Goal: Task Accomplishment & Management: Manage account settings

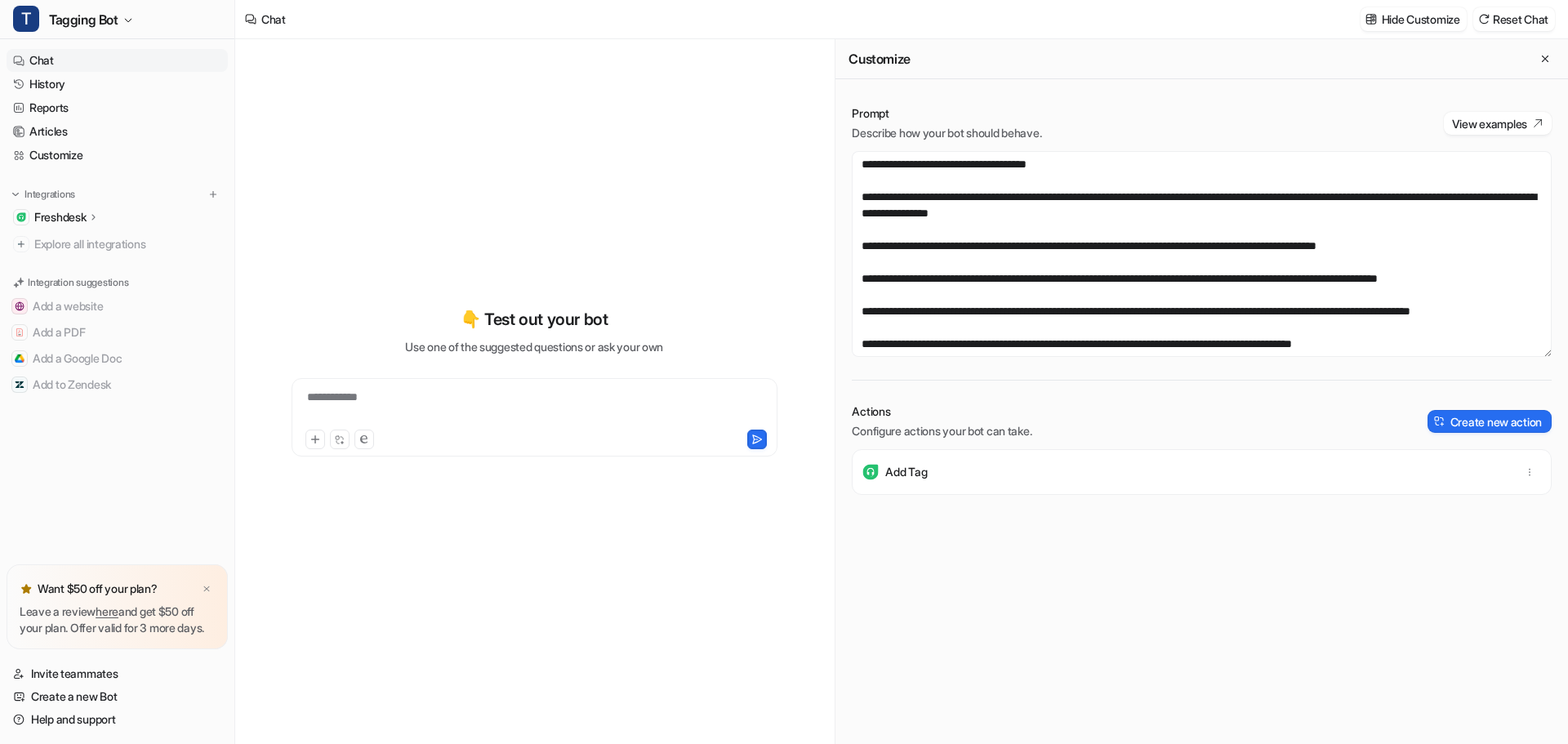
scroll to position [425, 0]
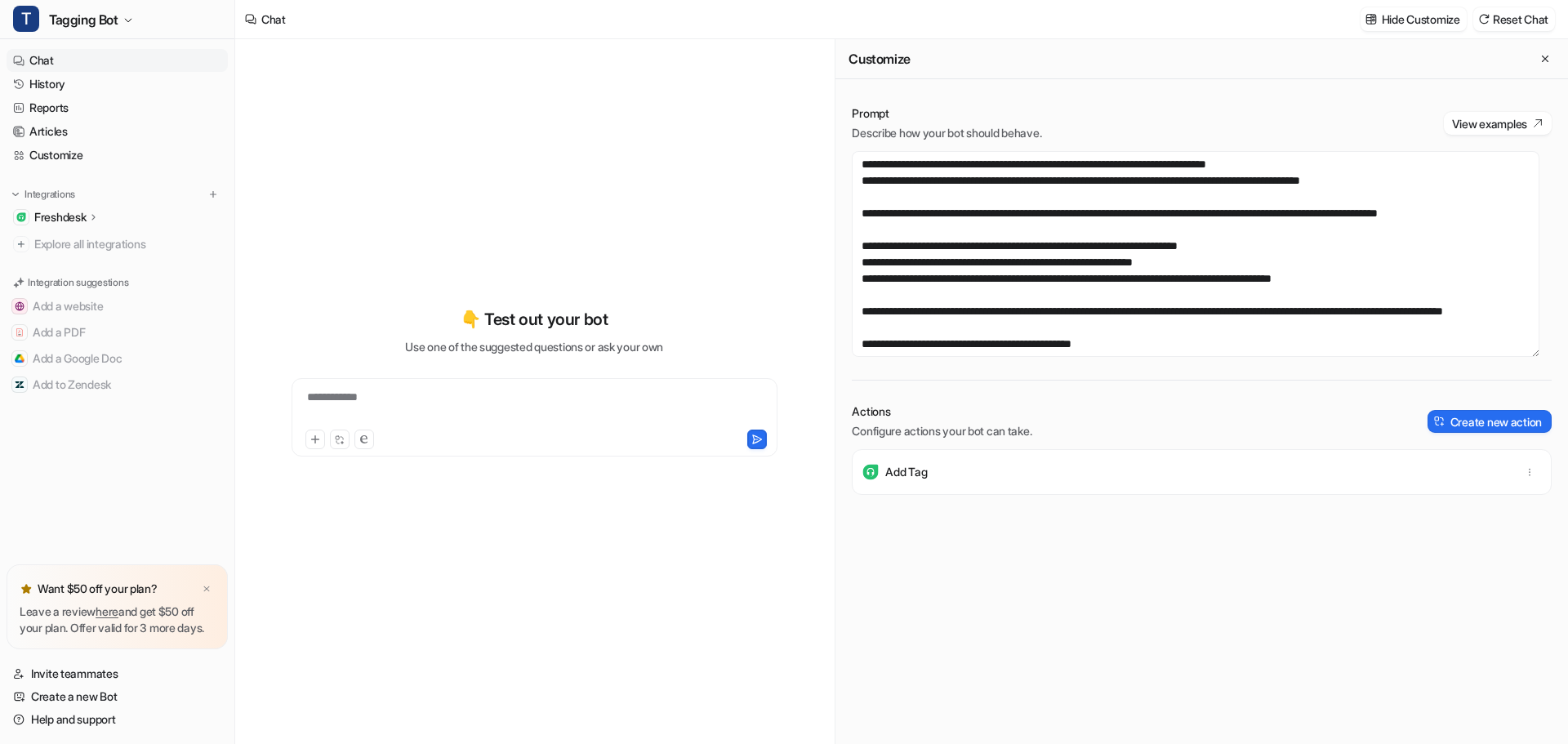
click at [1171, 261] on textarea at bounding box center [1195, 254] width 688 height 206
click at [1188, 269] on textarea at bounding box center [1195, 254] width 688 height 206
click at [1179, 257] on textarea at bounding box center [1195, 254] width 688 height 206
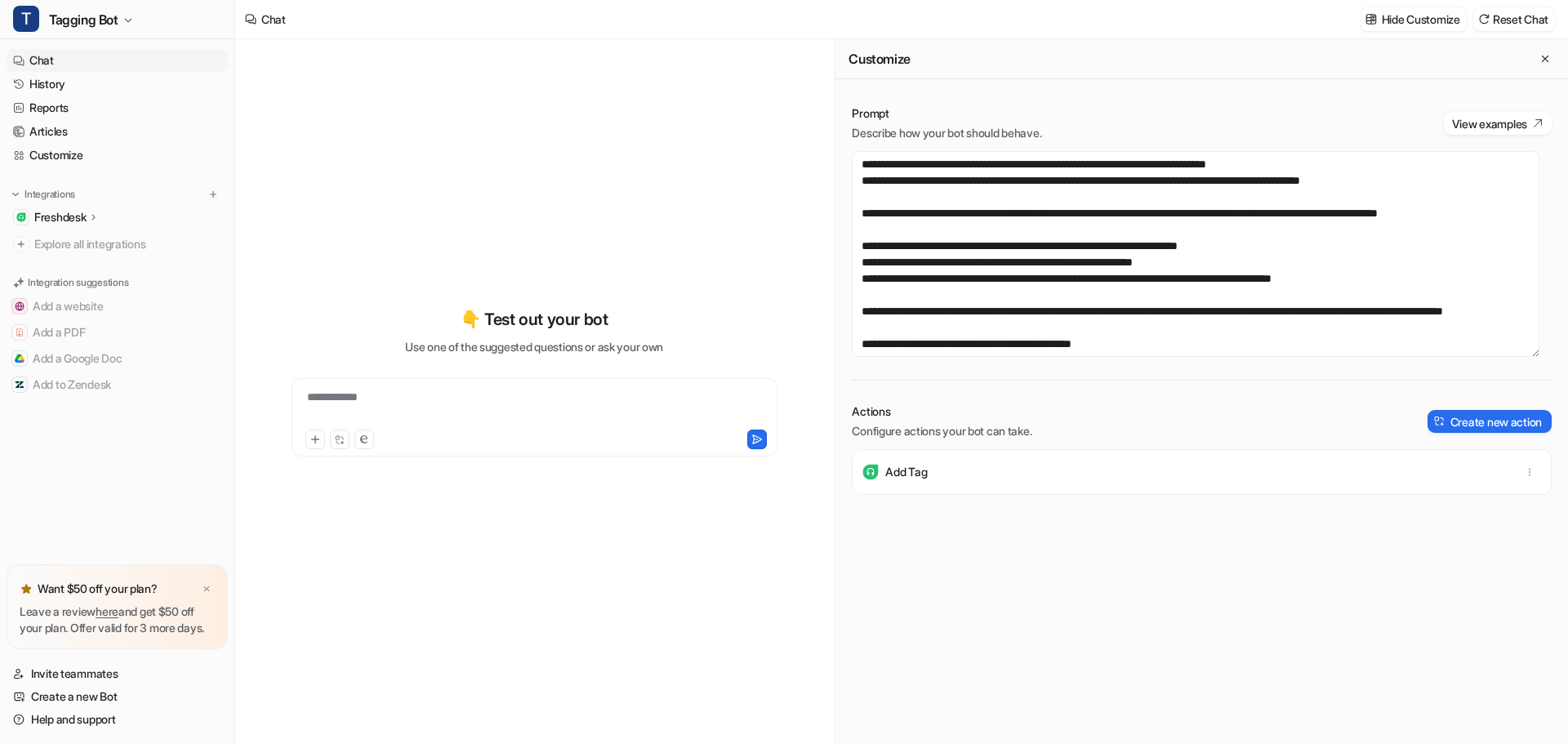
click at [1179, 257] on textarea at bounding box center [1195, 254] width 688 height 206
click at [1186, 270] on textarea at bounding box center [1195, 254] width 688 height 206
drag, startPoint x: 1151, startPoint y: 318, endPoint x: 1094, endPoint y: 295, distance: 61.5
click at [1094, 295] on textarea at bounding box center [1195, 254] width 688 height 206
click at [1189, 263] on textarea at bounding box center [1195, 254] width 688 height 206
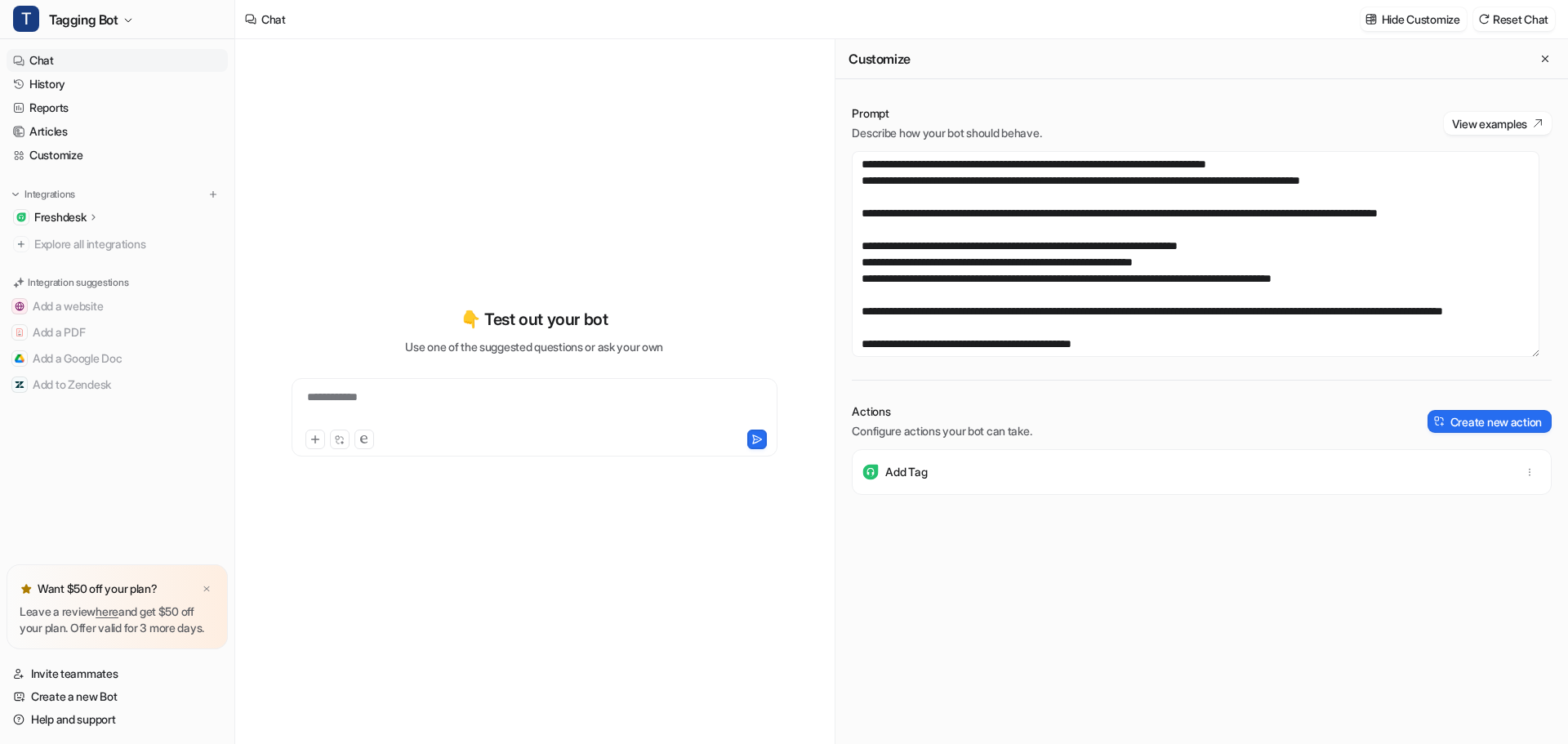
click at [1189, 263] on textarea at bounding box center [1195, 254] width 688 height 206
click at [1260, 268] on textarea at bounding box center [1195, 254] width 688 height 206
click at [1248, 263] on textarea at bounding box center [1195, 254] width 688 height 206
click at [1510, 265] on textarea at bounding box center [1195, 254] width 688 height 206
click at [1071, 266] on textarea at bounding box center [1195, 254] width 688 height 206
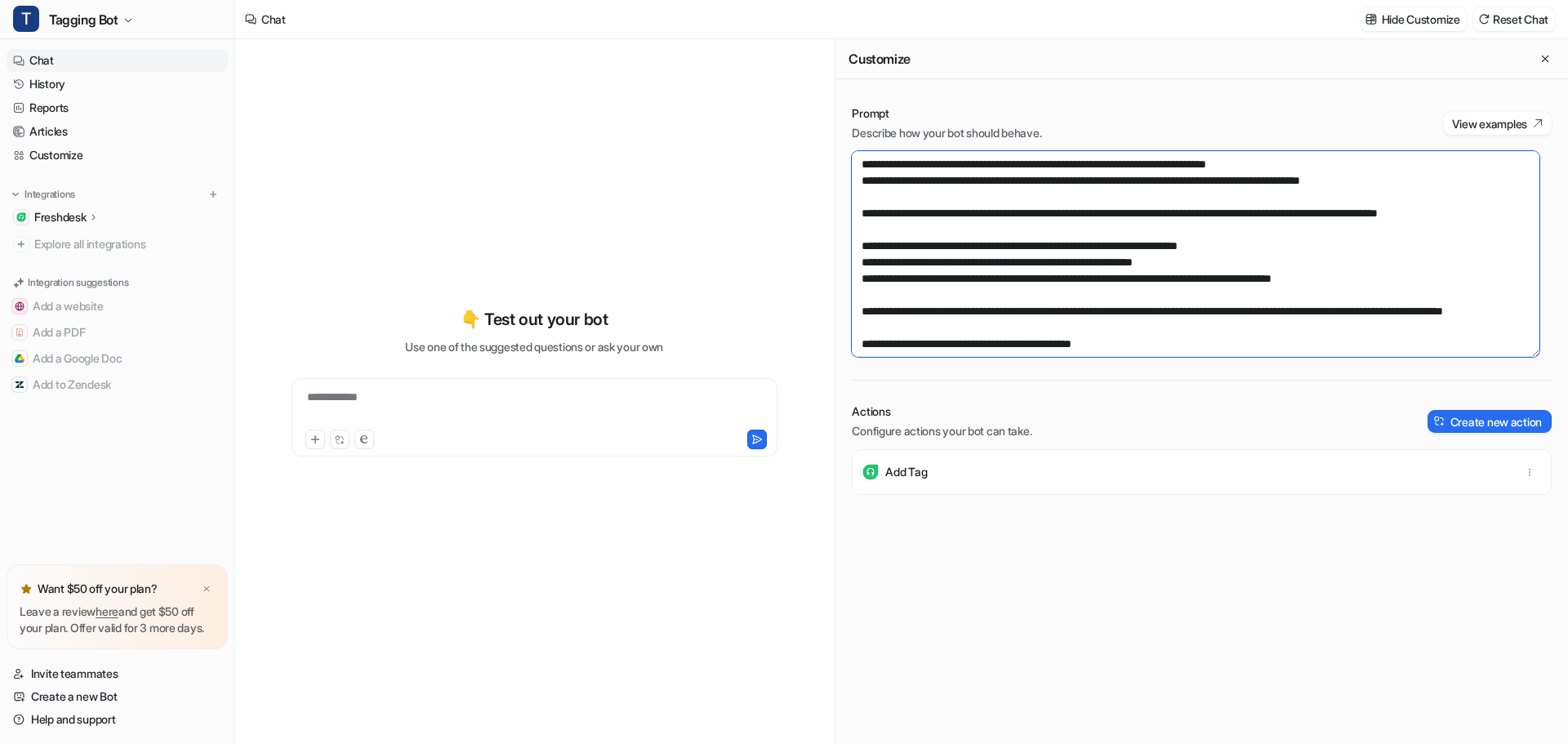
click at [1071, 266] on textarea at bounding box center [1195, 254] width 688 height 206
click at [1089, 255] on textarea at bounding box center [1195, 254] width 688 height 206
drag, startPoint x: 1511, startPoint y: 264, endPoint x: 1013, endPoint y: 264, distance: 498.0
click at [1013, 264] on textarea at bounding box center [1195, 254] width 688 height 206
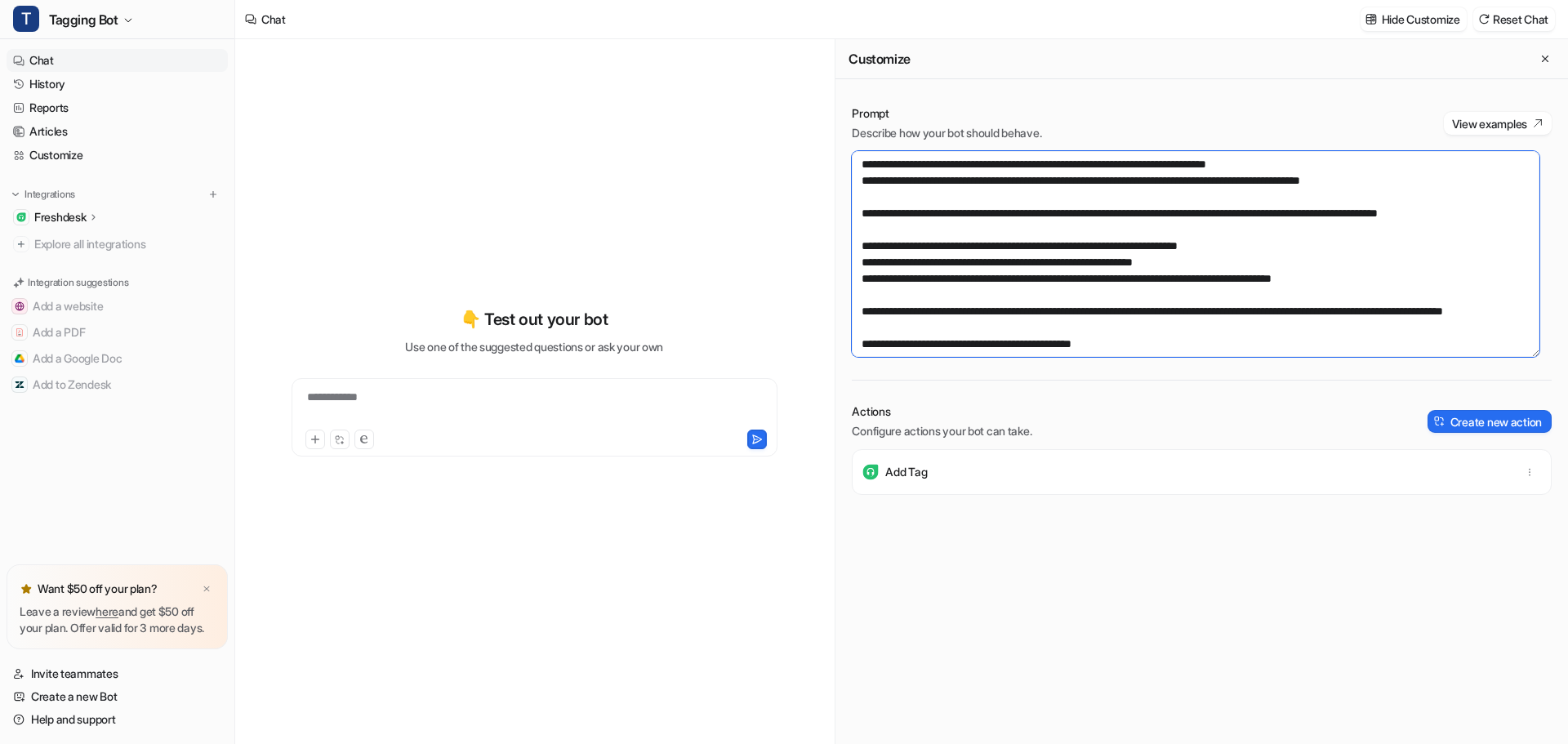
paste textarea
click at [1012, 258] on textarea at bounding box center [1195, 254] width 688 height 206
click at [1288, 263] on textarea at bounding box center [1195, 254] width 688 height 206
click at [1453, 263] on textarea at bounding box center [1195, 254] width 688 height 206
paste textarea "**********"
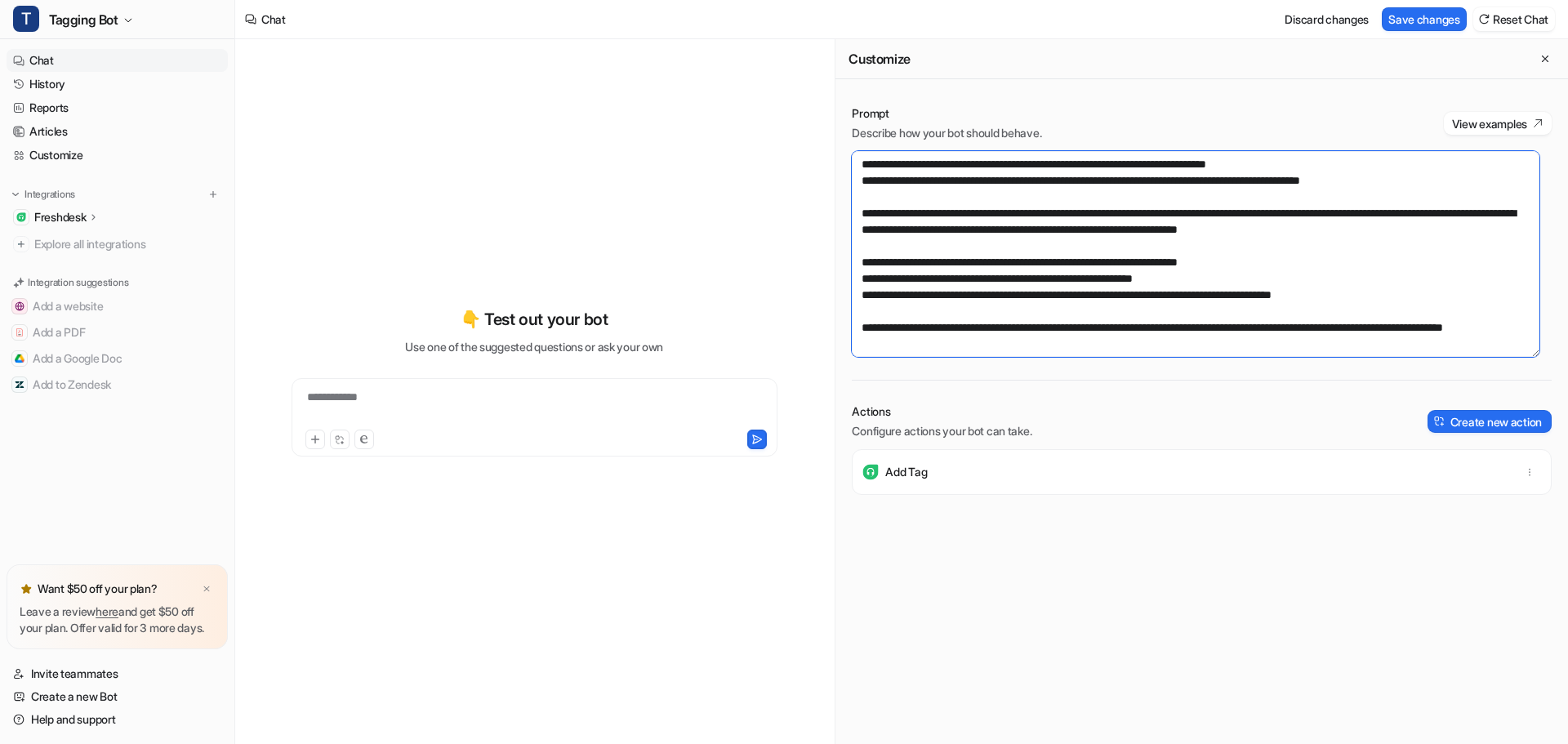
click at [1432, 277] on textarea at bounding box center [1195, 254] width 688 height 206
paste textarea "**********"
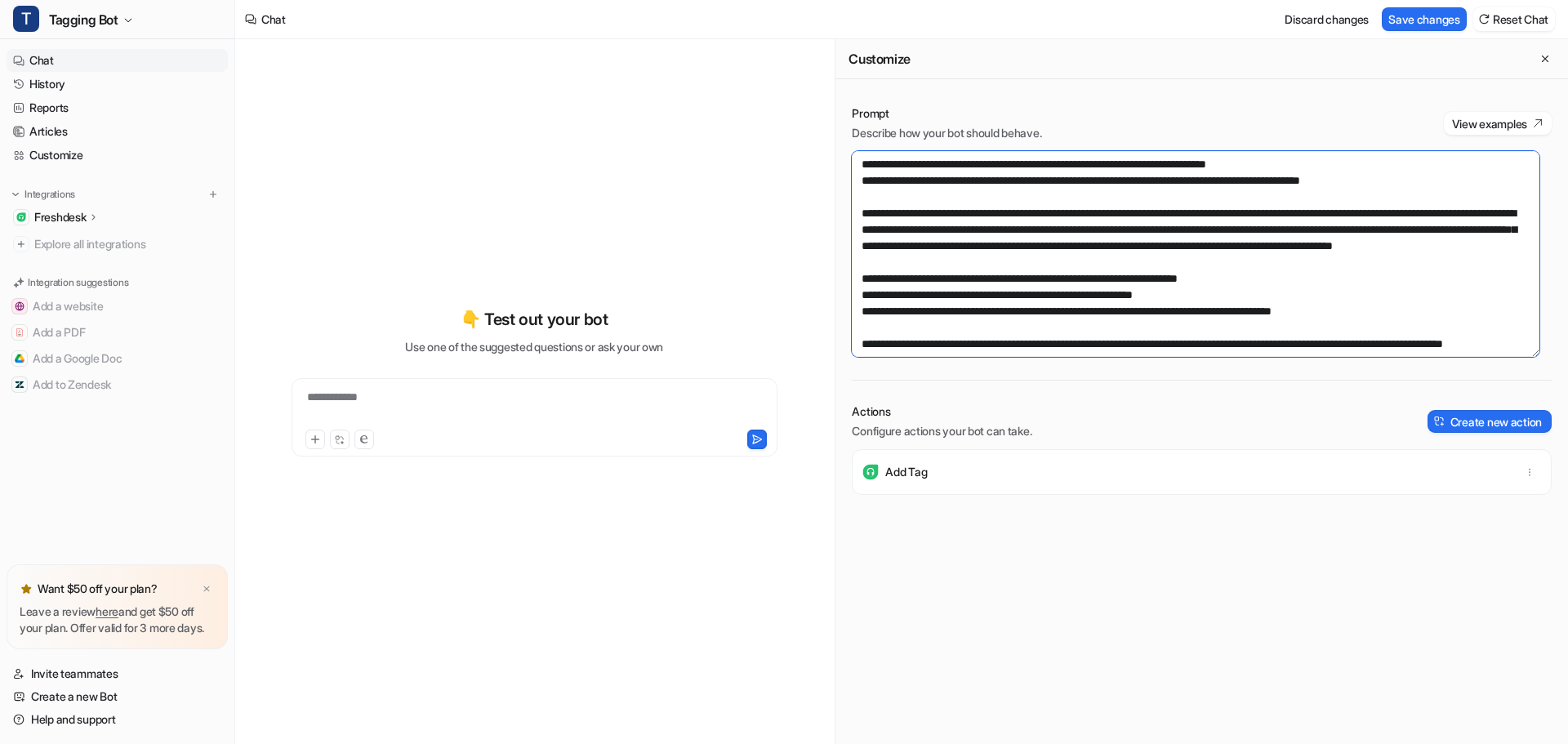
click at [1171, 309] on textarea at bounding box center [1195, 254] width 688 height 206
paste textarea "**********"
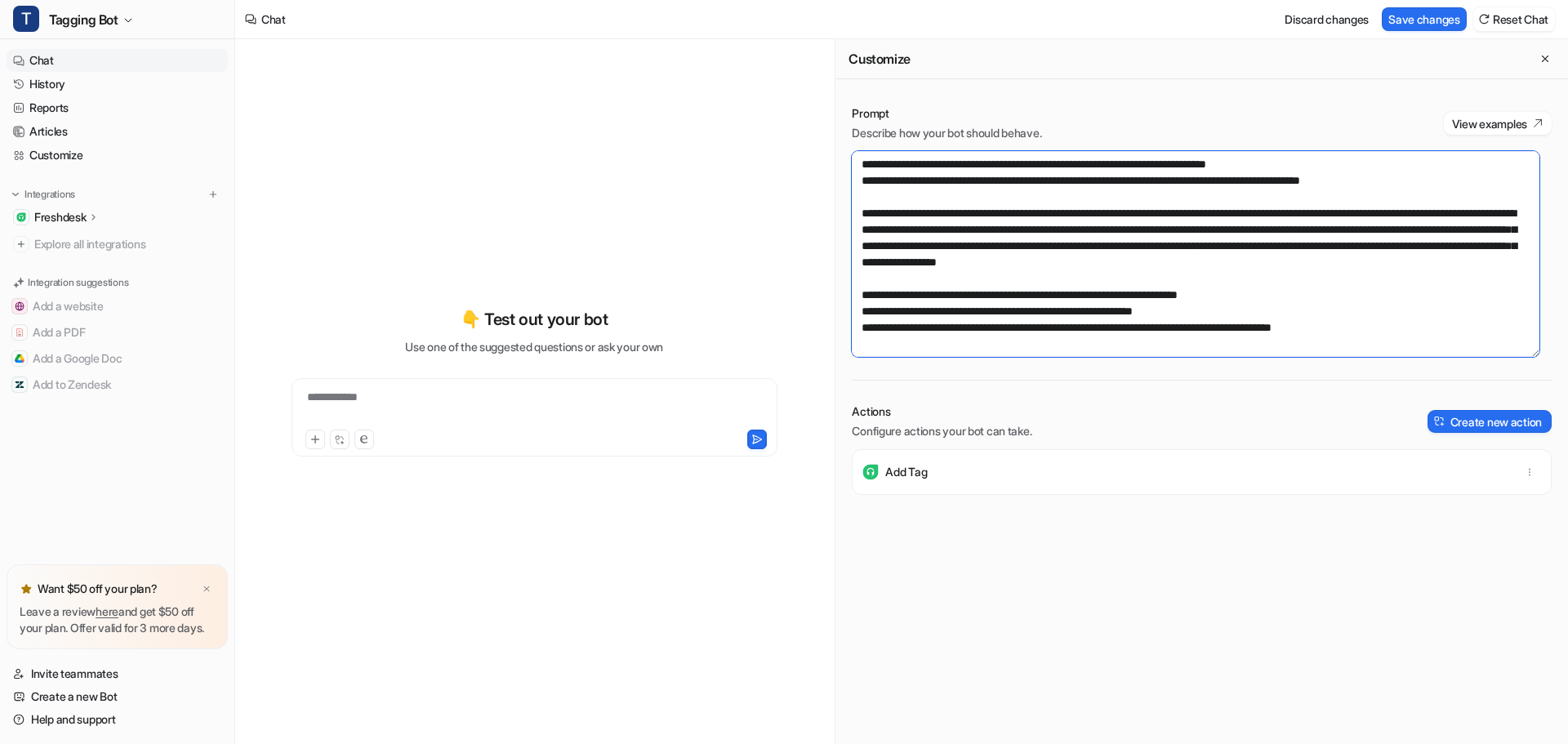
drag, startPoint x: 1468, startPoint y: 313, endPoint x: 1424, endPoint y: 283, distance: 53.3
click at [1424, 283] on textarea at bounding box center [1195, 254] width 688 height 206
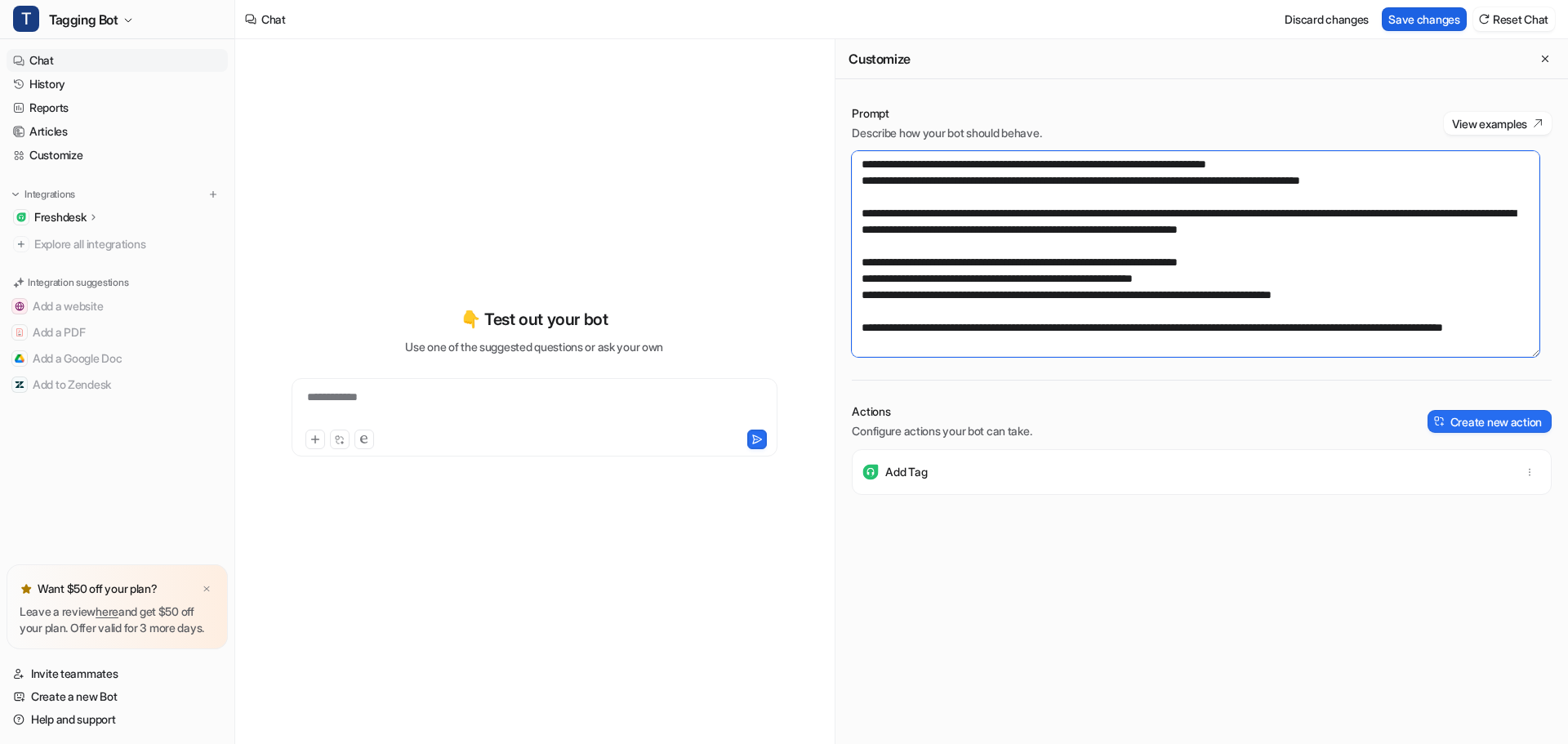
type textarea "**********"
click at [1425, 15] on button "Save changes" at bounding box center [1424, 19] width 85 height 24
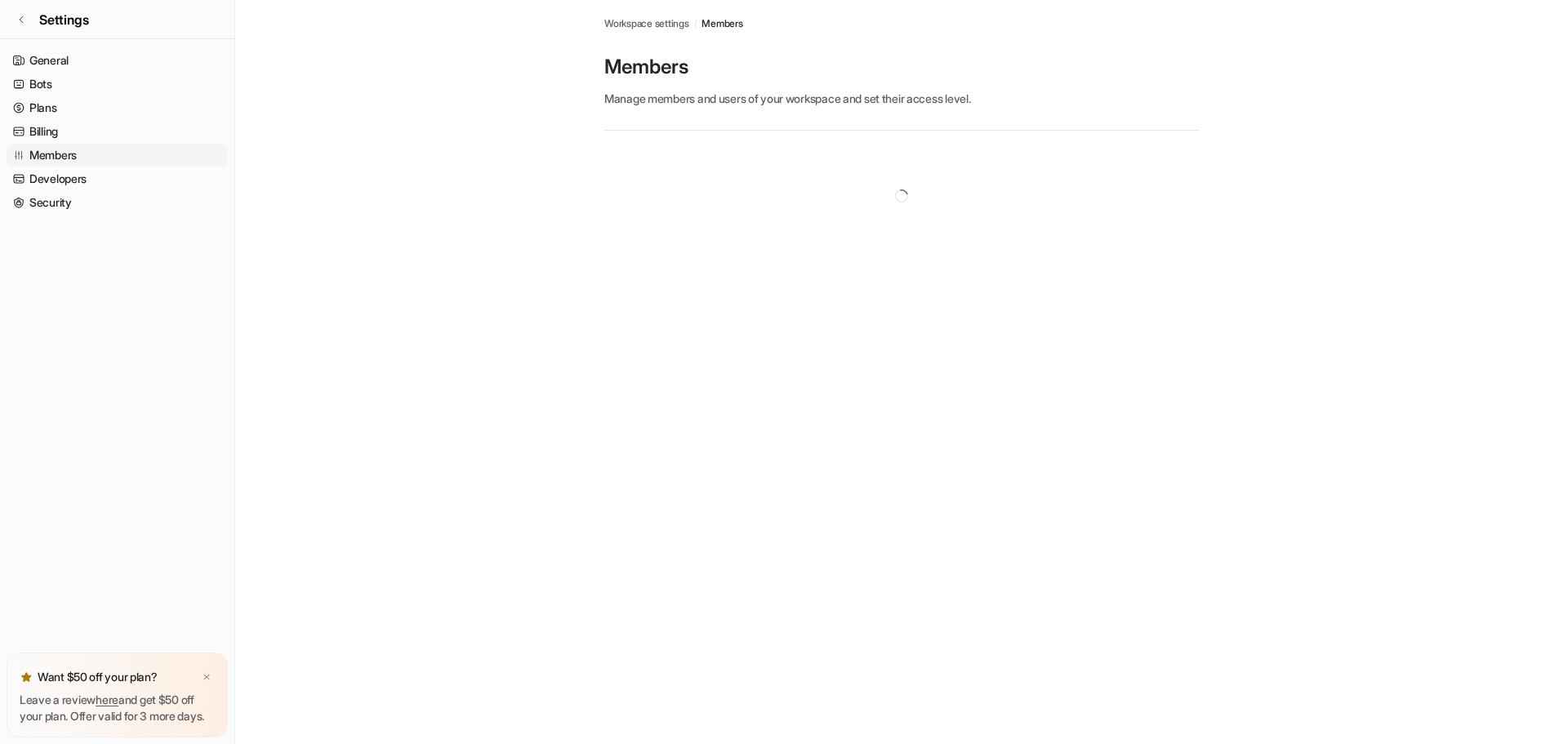
click at [204, 672] on img at bounding box center [207, 677] width 10 height 11
click at [52, 123] on link "Billing" at bounding box center [117, 131] width 221 height 23
